Goal: Information Seeking & Learning: Learn about a topic

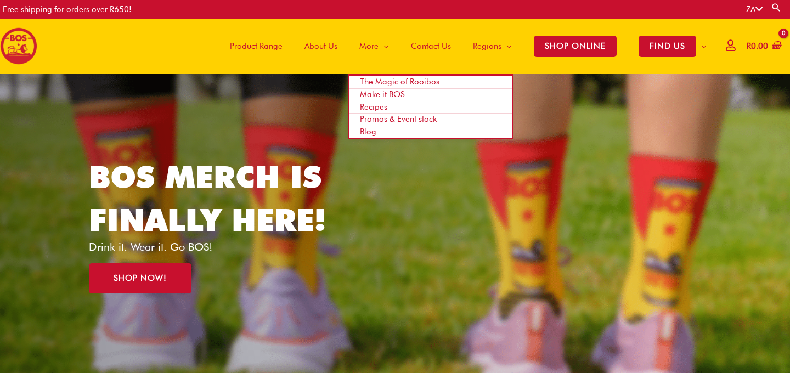
click at [381, 108] on span "Recipes" at bounding box center [373, 107] width 27 height 10
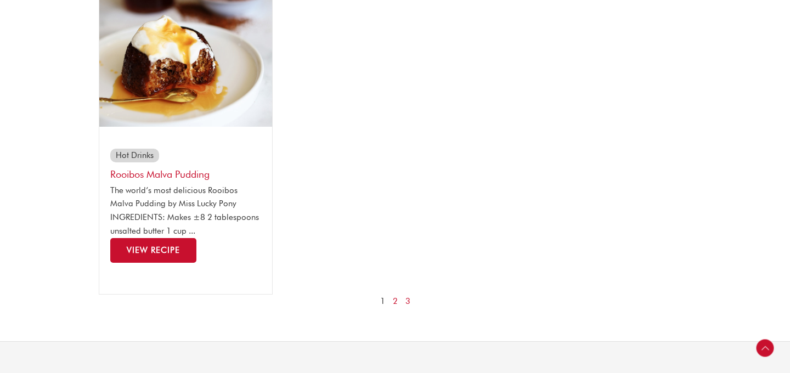
scroll to position [1228, 0]
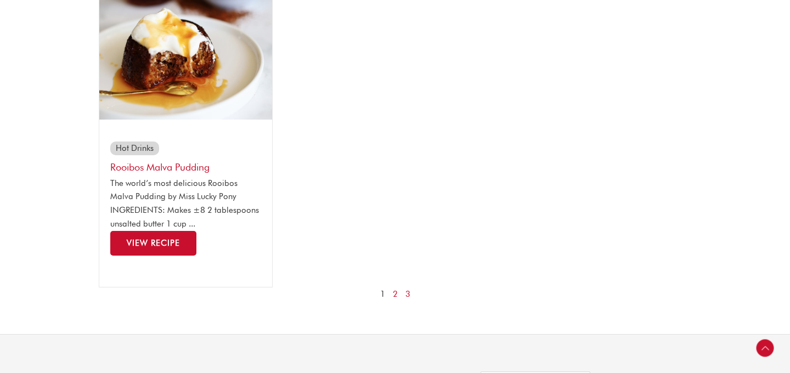
click at [207, 110] on img at bounding box center [185, 54] width 173 height 129
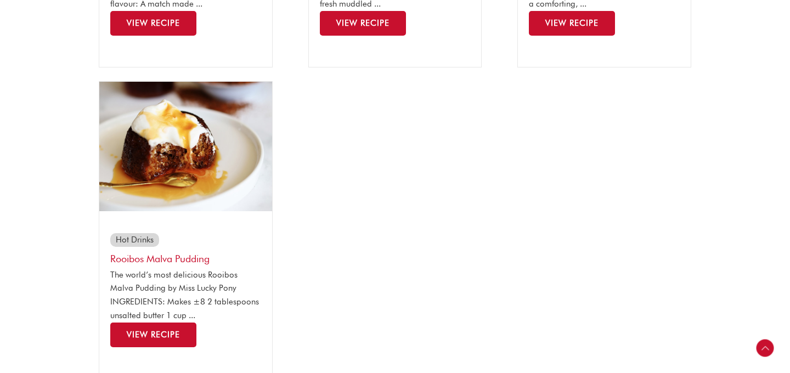
scroll to position [1137, 0]
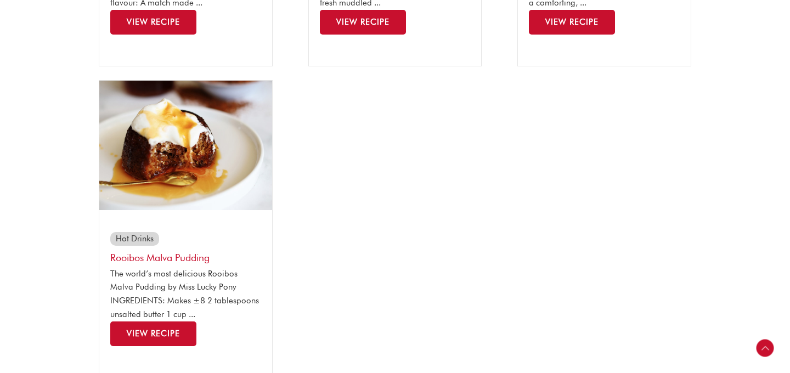
click at [149, 256] on link "Rooibos Malva Pudding" at bounding box center [159, 258] width 99 height 12
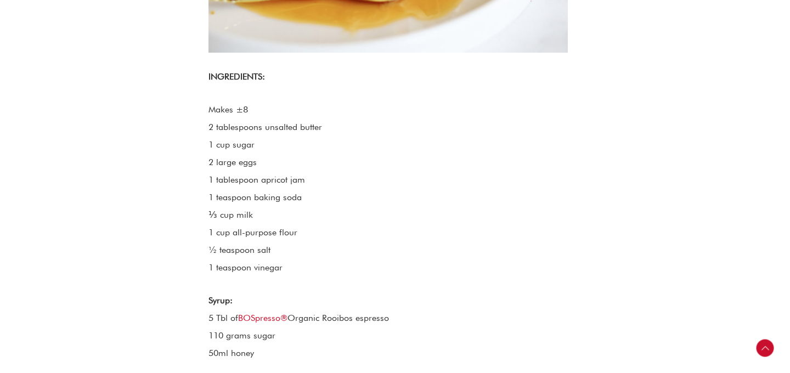
scroll to position [576, 0]
